Goal: Transaction & Acquisition: Purchase product/service

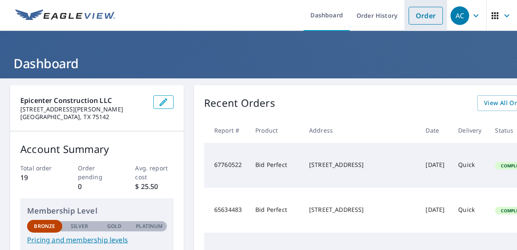
click at [425, 13] on link "Order" at bounding box center [426, 16] width 34 height 18
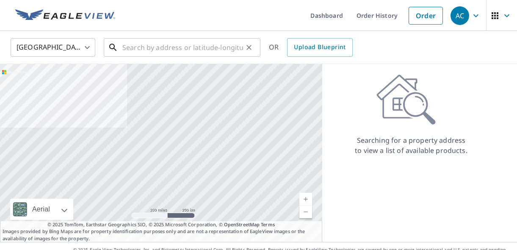
click at [202, 54] on input "text" at bounding box center [182, 48] width 121 height 24
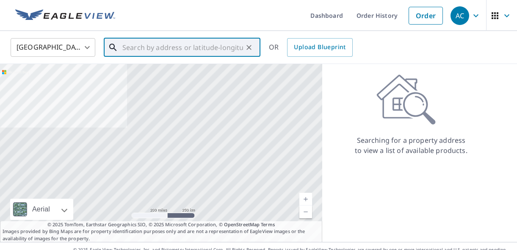
click at [202, 54] on input "text" at bounding box center [182, 48] width 121 height 24
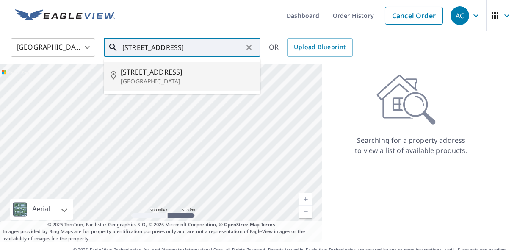
click at [182, 70] on span "[STREET_ADDRESS]" at bounding box center [187, 72] width 133 height 10
type input "[STREET_ADDRESS]"
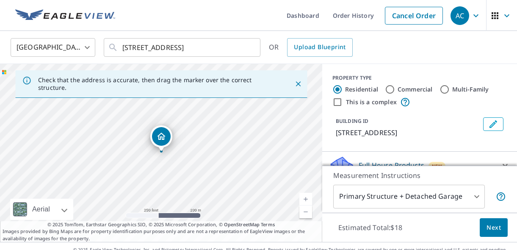
click at [393, 91] on input "Commercial" at bounding box center [390, 89] width 10 height 10
radio input "true"
type input "4"
click at [296, 83] on icon "Close" at bounding box center [298, 84] width 8 height 8
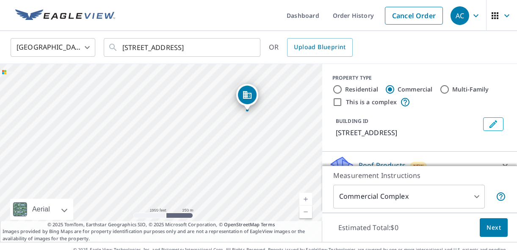
scroll to position [19, 0]
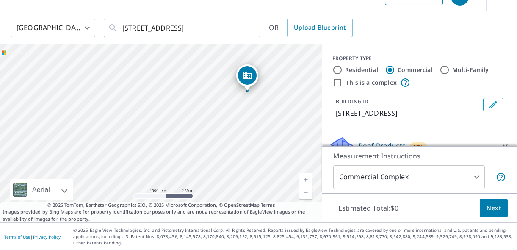
click at [494, 209] on span "Next" at bounding box center [493, 208] width 14 height 11
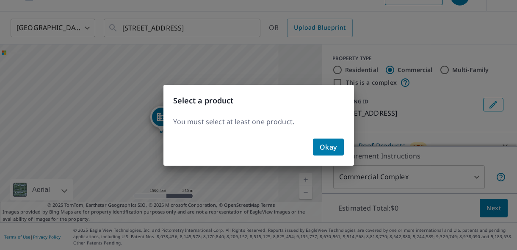
click at [335, 148] on span "Okay" at bounding box center [328, 147] width 17 height 12
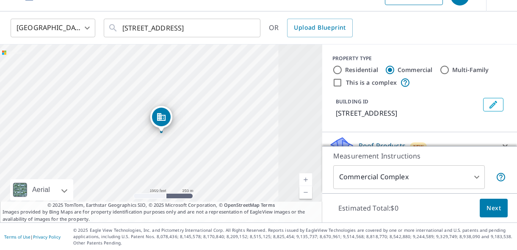
click at [337, 82] on input "This is a complex" at bounding box center [337, 82] width 10 height 10
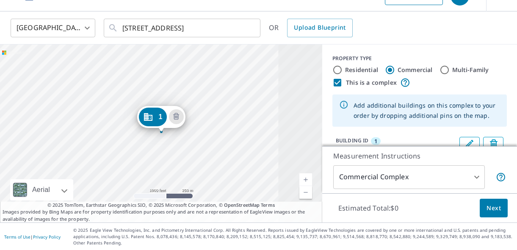
click at [336, 84] on input "This is a complex" at bounding box center [337, 82] width 10 height 10
checkbox input "false"
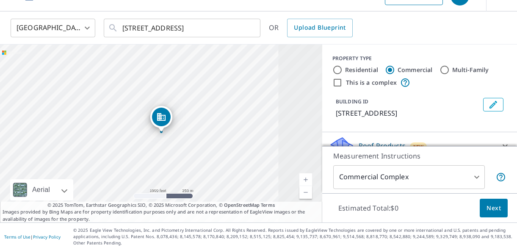
click at [477, 179] on body "AC AC Dashboard Order History Cancel Order AC [GEOGRAPHIC_DATA] US ​ [STREET_AD…" at bounding box center [258, 125] width 517 height 250
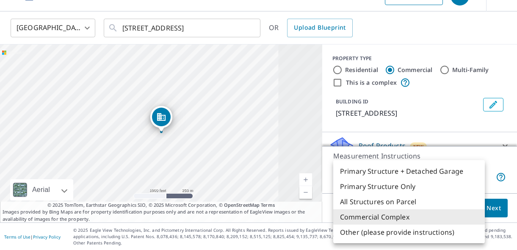
click at [436, 205] on li "All Structures on Parcel" at bounding box center [409, 201] width 152 height 15
type input "3"
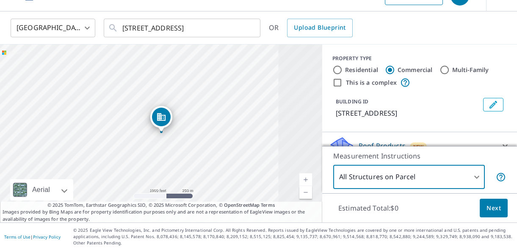
click at [490, 211] on span "Next" at bounding box center [493, 208] width 14 height 11
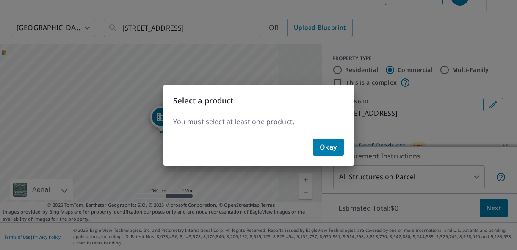
click at [334, 147] on span "Okay" at bounding box center [328, 147] width 17 height 12
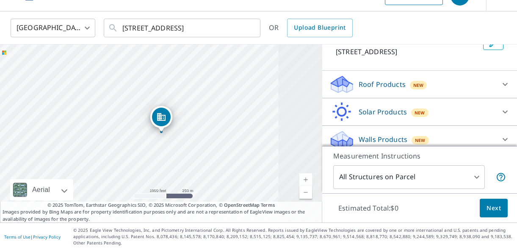
scroll to position [62, 0]
click at [388, 88] on p "Roof Products" at bounding box center [382, 83] width 47 height 10
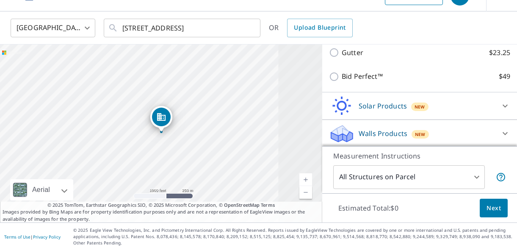
scroll to position [130, 0]
